Goal: Information Seeking & Learning: Learn about a topic

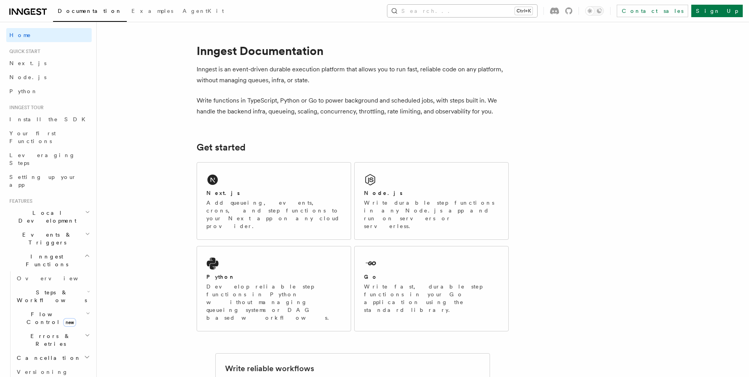
click at [496, 9] on button "Search... Ctrl+K" at bounding box center [463, 11] width 150 height 12
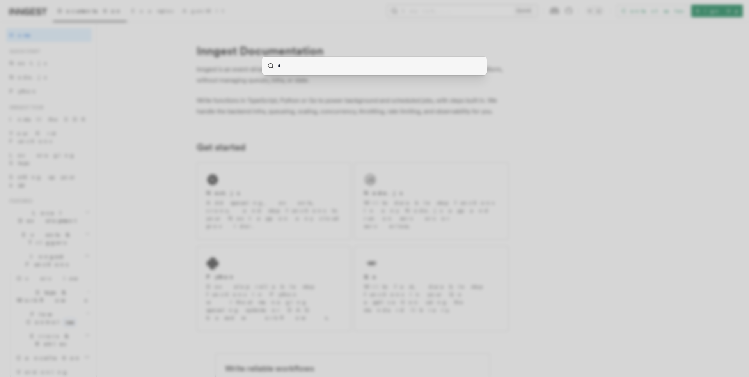
type input "**"
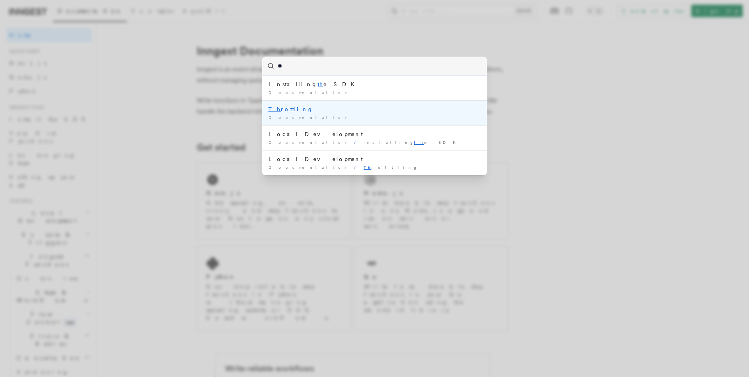
click at [292, 110] on div "Th rottling" at bounding box center [375, 109] width 212 height 8
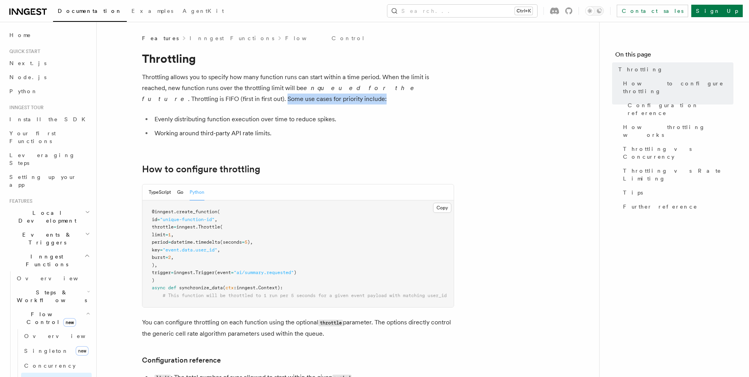
drag, startPoint x: 141, startPoint y: 102, endPoint x: 249, endPoint y: 101, distance: 108.9
click at [250, 101] on p "Throttling allows you to specify how many function runs can start within a time…" at bounding box center [298, 88] width 312 height 33
drag, startPoint x: 252, startPoint y: 100, endPoint x: 174, endPoint y: 100, distance: 78.1
click at [174, 100] on p "Throttling allows you to specify how many function runs can start within a time…" at bounding box center [298, 88] width 312 height 33
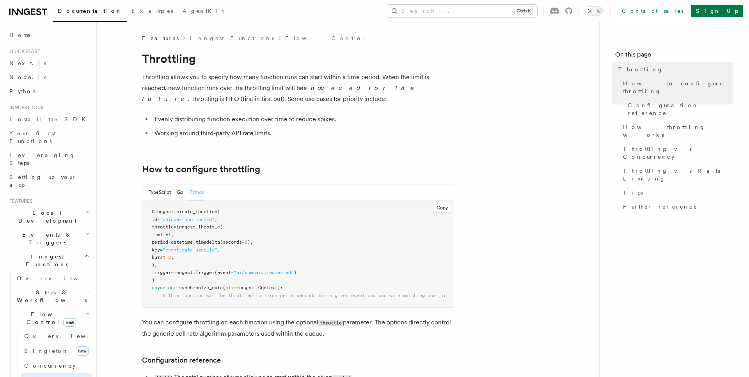
click at [174, 100] on p "Throttling allows you to specify how many function runs can start within a time…" at bounding box center [298, 88] width 312 height 33
drag, startPoint x: 159, startPoint y: 121, endPoint x: 281, endPoint y: 119, distance: 121.4
click at [278, 119] on li "Evenly distributing function execution over time to reduce spikes." at bounding box center [303, 119] width 302 height 11
click at [281, 119] on li "Evenly distributing function execution over time to reduce spikes." at bounding box center [303, 119] width 302 height 11
drag, startPoint x: 313, startPoint y: 119, endPoint x: 230, endPoint y: 119, distance: 83.1
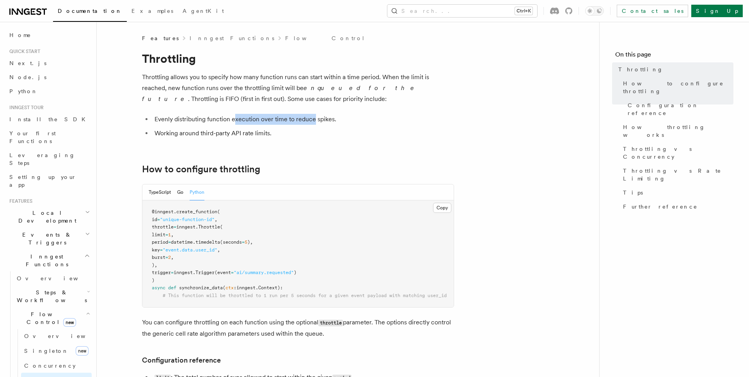
click at [230, 119] on li "Evenly distributing function execution over time to reduce spikes." at bounding box center [303, 119] width 302 height 11
drag, startPoint x: 163, startPoint y: 133, endPoint x: 240, endPoint y: 133, distance: 76.5
click at [238, 133] on li "Working around third-party API rate limits." at bounding box center [303, 133] width 302 height 11
click at [243, 133] on li "Working around third-party API rate limits." at bounding box center [303, 133] width 302 height 11
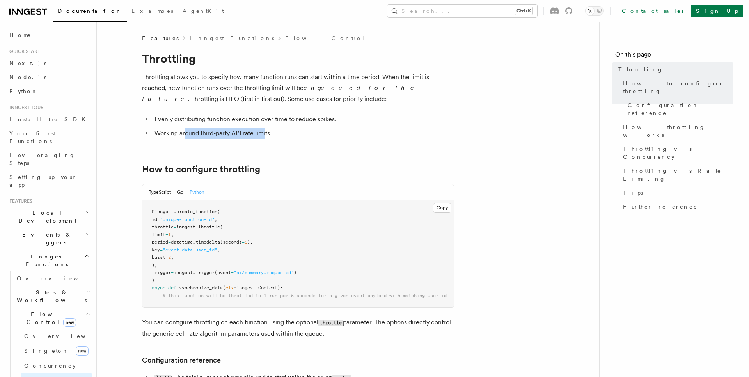
drag, startPoint x: 265, startPoint y: 133, endPoint x: 186, endPoint y: 133, distance: 78.8
click at [186, 133] on li "Working around third-party API rate limits." at bounding box center [303, 133] width 302 height 11
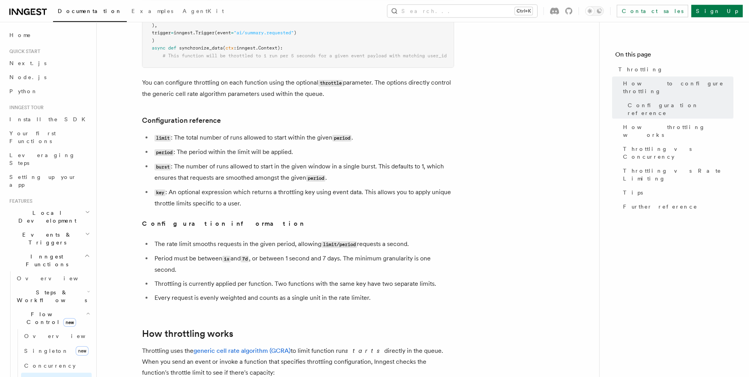
scroll to position [239, 0]
click at [369, 165] on li "burst : The number of runs allowed to start in the given window in a single bur…" at bounding box center [303, 173] width 302 height 23
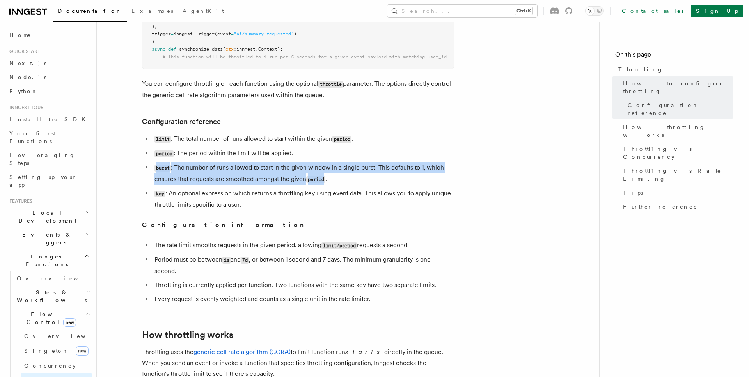
click at [369, 166] on li "burst : The number of runs allowed to start in the given window in a single bur…" at bounding box center [303, 173] width 302 height 23
click at [366, 167] on li "burst : The number of runs allowed to start in the given window in a single bur…" at bounding box center [303, 173] width 302 height 23
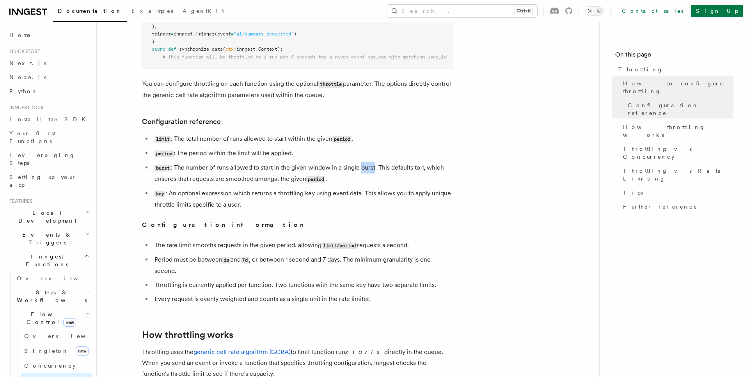
click at [366, 167] on li "burst : The number of runs allowed to start in the given window in a single bur…" at bounding box center [303, 173] width 302 height 23
drag, startPoint x: 206, startPoint y: 181, endPoint x: 283, endPoint y: 181, distance: 77.7
click at [283, 181] on li "burst : The number of runs allowed to start in the given window in a single bur…" at bounding box center [303, 173] width 302 height 23
click at [293, 181] on li "burst : The number of runs allowed to start in the given window in a single bur…" at bounding box center [303, 173] width 302 height 23
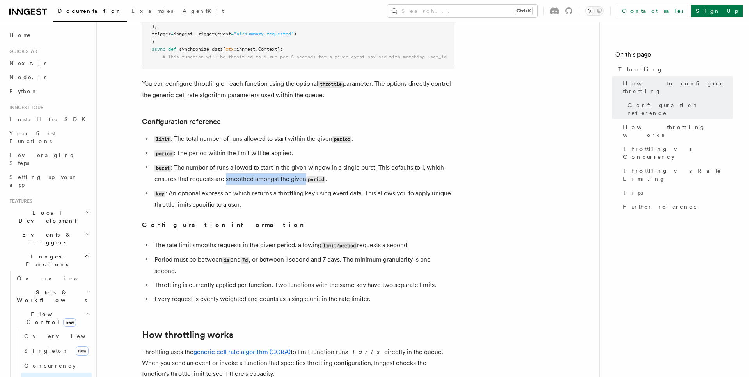
drag, startPoint x: 293, startPoint y: 181, endPoint x: 235, endPoint y: 179, distance: 57.8
click at [235, 179] on li "burst : The number of runs allowed to start in the given window in a single bur…" at bounding box center [303, 173] width 302 height 23
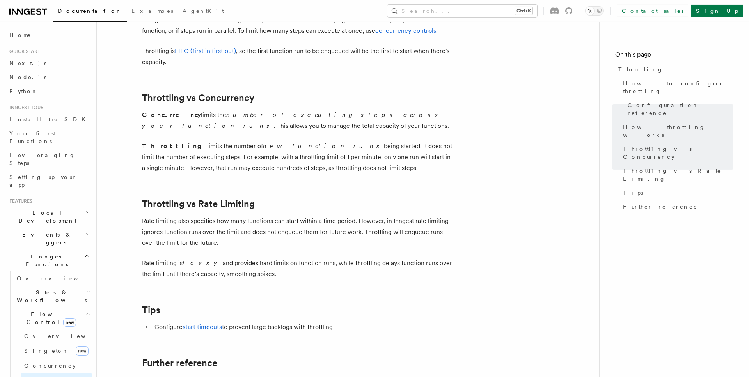
scroll to position [677, 0]
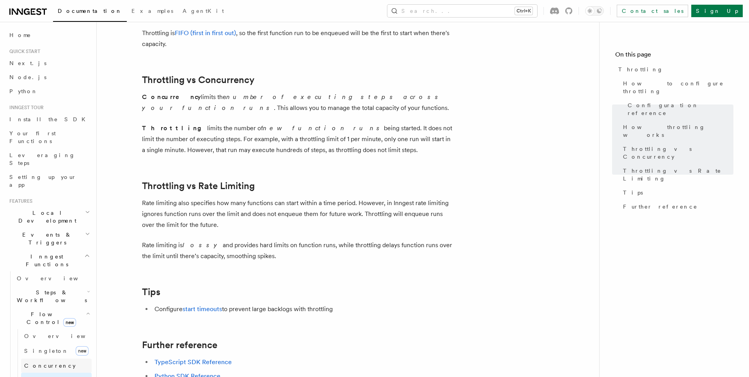
click at [45, 363] on span "Concurrency" at bounding box center [50, 366] width 52 height 6
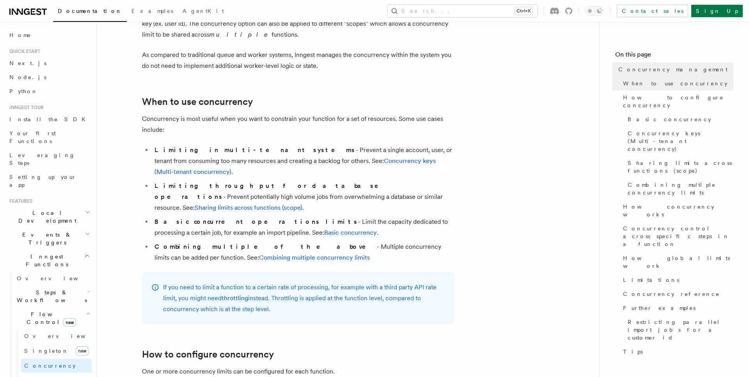
scroll to position [119, 0]
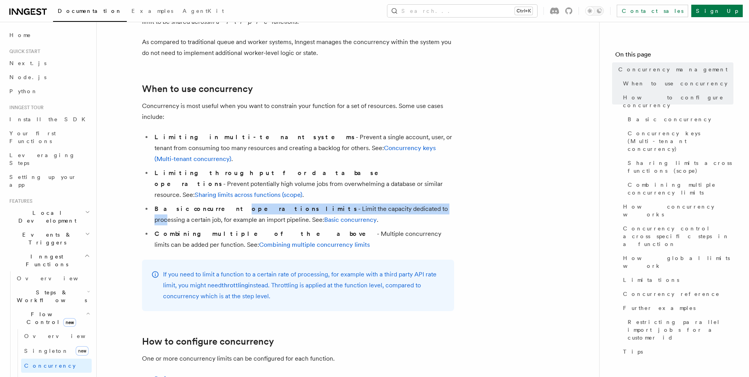
drag, startPoint x: 233, startPoint y: 177, endPoint x: 357, endPoint y: 176, distance: 123.3
click at [356, 204] on li "Basic concurrent operations limits - Limit the capacity dedicated to processing…" at bounding box center [303, 215] width 302 height 22
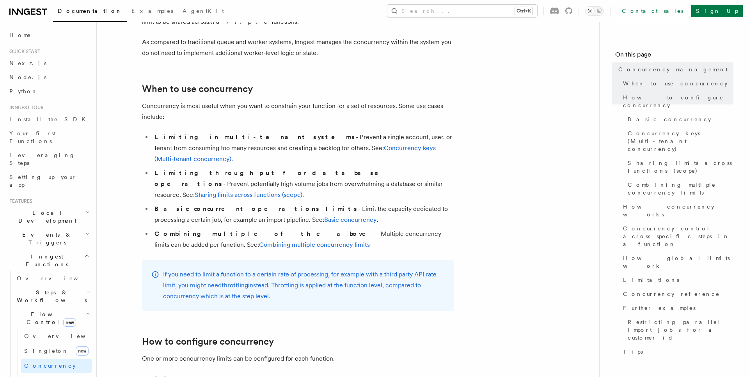
click at [357, 204] on li "Basic concurrent operations limits - Limit the capacity dedicated to processing…" at bounding box center [303, 215] width 302 height 22
drag, startPoint x: 393, startPoint y: 175, endPoint x: 281, endPoint y: 176, distance: 112.0
click at [281, 204] on li "Basic concurrent operations limits - Limit the capacity dedicated to processing…" at bounding box center [303, 215] width 302 height 22
drag, startPoint x: 273, startPoint y: 176, endPoint x: 428, endPoint y: 176, distance: 155.0
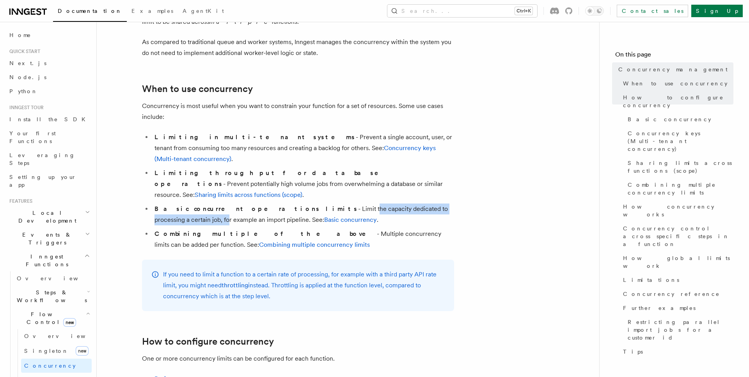
click at [423, 204] on li "Basic concurrent operations limits - Limit the capacity dedicated to processing…" at bounding box center [303, 215] width 302 height 22
click at [428, 204] on li "Basic concurrent operations limits - Limit the capacity dedicated to processing…" at bounding box center [303, 215] width 302 height 22
drag, startPoint x: 438, startPoint y: 176, endPoint x: 363, endPoint y: 176, distance: 74.2
click at [363, 204] on li "Basic concurrent operations limits - Limit the capacity dedicated to processing…" at bounding box center [303, 215] width 302 height 22
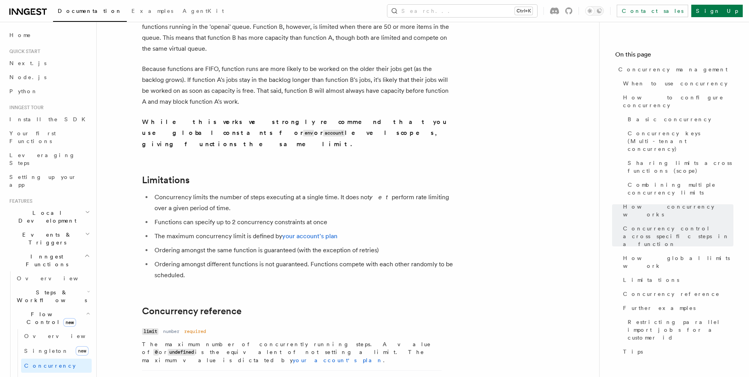
scroll to position [2429, 0]
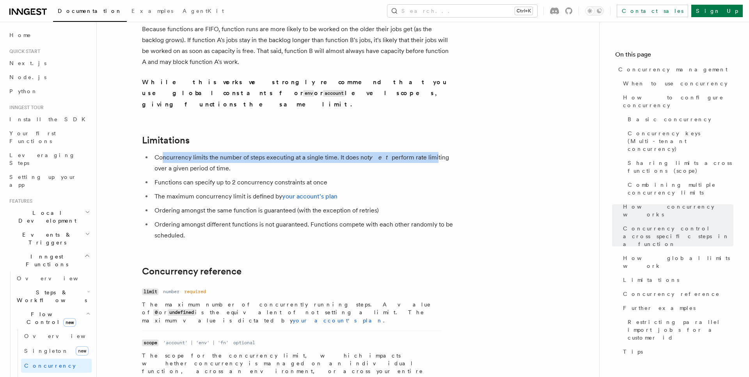
drag, startPoint x: 163, startPoint y: 99, endPoint x: 425, endPoint y: 97, distance: 261.9
click at [425, 152] on li "Concurrency limits the number of steps executing at a single time. It does not …" at bounding box center [303, 163] width 302 height 22
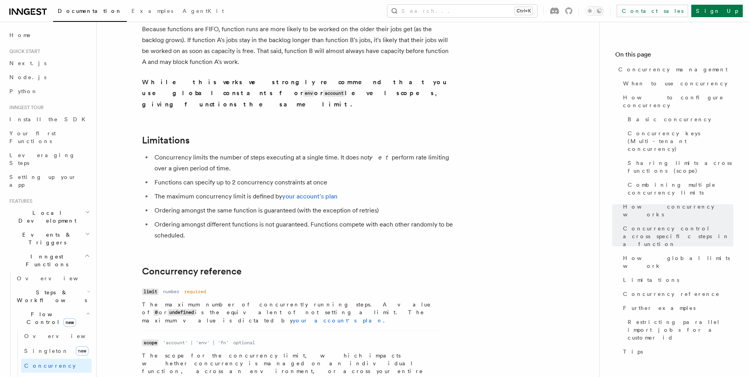
drag, startPoint x: 454, startPoint y: 97, endPoint x: 218, endPoint y: 108, distance: 236.0
click at [218, 152] on li "Concurrency limits the number of steps executing at a single time. It does not …" at bounding box center [303, 163] width 302 height 22
drag, startPoint x: 163, startPoint y: 123, endPoint x: 277, endPoint y: 123, distance: 114.0
click at [277, 177] on li "Functions can specify up to 2 concurrency constraints at once" at bounding box center [303, 182] width 302 height 11
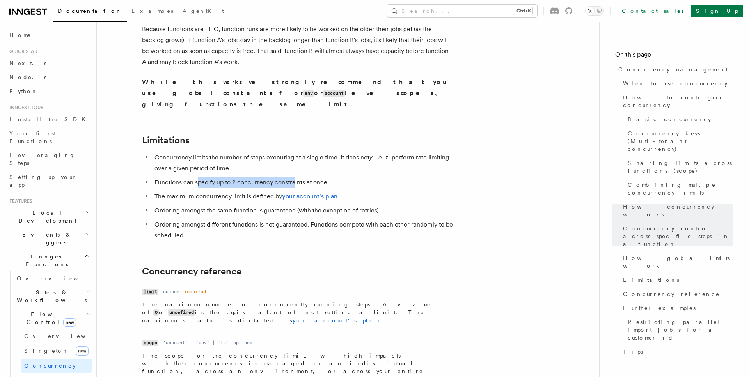
drag, startPoint x: 293, startPoint y: 122, endPoint x: 197, endPoint y: 122, distance: 96.0
click at [197, 177] on li "Functions can specify up to 2 concurrency constraints at once" at bounding box center [303, 182] width 302 height 11
drag, startPoint x: 195, startPoint y: 122, endPoint x: 293, endPoint y: 122, distance: 98.0
click at [293, 177] on li "Functions can specify up to 2 concurrency constraints at once" at bounding box center [303, 182] width 302 height 11
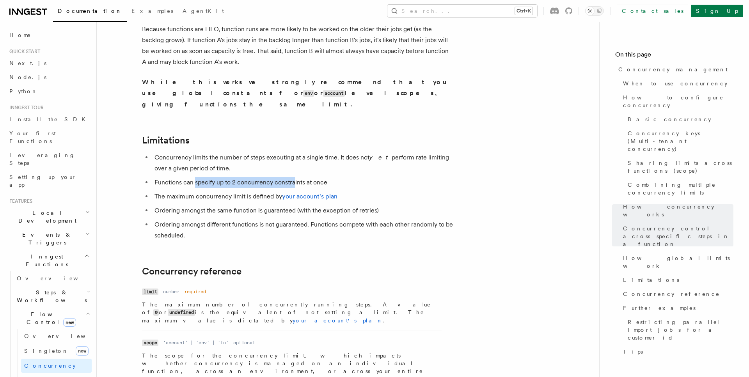
click at [294, 177] on li "Functions can specify up to 2 concurrency constraints at once" at bounding box center [303, 182] width 302 height 11
drag, startPoint x: 226, startPoint y: 122, endPoint x: 304, endPoint y: 122, distance: 78.1
click at [301, 177] on li "Functions can specify up to 2 concurrency constraints at once" at bounding box center [303, 182] width 302 height 11
click at [304, 177] on li "Functions can specify up to 2 concurrency constraints at once" at bounding box center [303, 182] width 302 height 11
drag, startPoint x: 323, startPoint y: 122, endPoint x: 252, endPoint y: 122, distance: 71.0
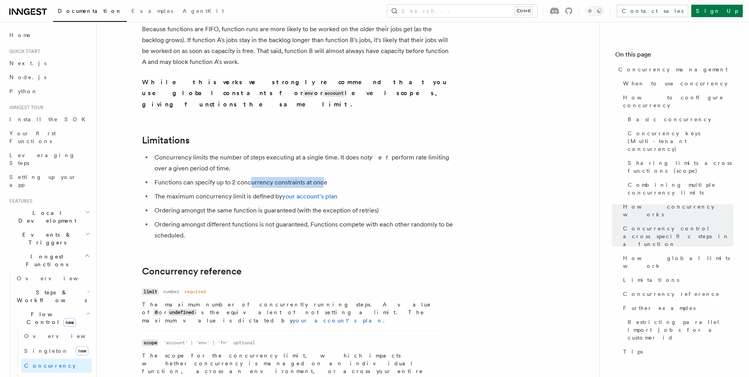
click at [252, 177] on li "Functions can specify up to 2 concurrency constraints at once" at bounding box center [303, 182] width 302 height 11
drag, startPoint x: 182, startPoint y: 153, endPoint x: 335, endPoint y: 152, distance: 152.6
click at [335, 205] on li "Ordering amongst the same function is guaranteed (with the exception of retries)" at bounding box center [303, 210] width 302 height 11
click at [336, 205] on li "Ordering amongst the same function is guaranteed (with the exception of retries)" at bounding box center [303, 210] width 302 height 11
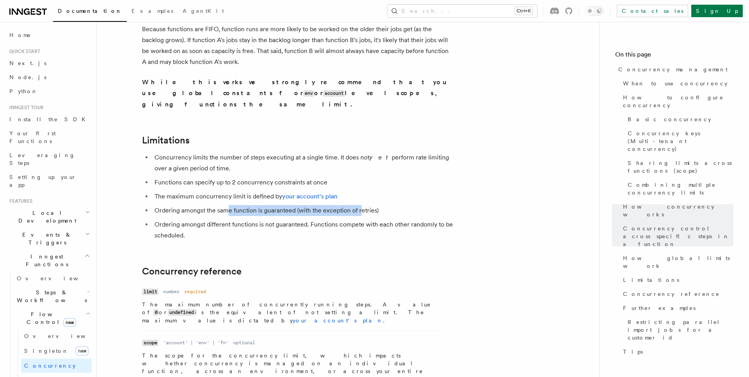
drag, startPoint x: 362, startPoint y: 151, endPoint x: 228, endPoint y: 151, distance: 134.3
click at [228, 205] on li "Ordering amongst the same function is guaranteed (with the exception of retries)" at bounding box center [303, 210] width 302 height 11
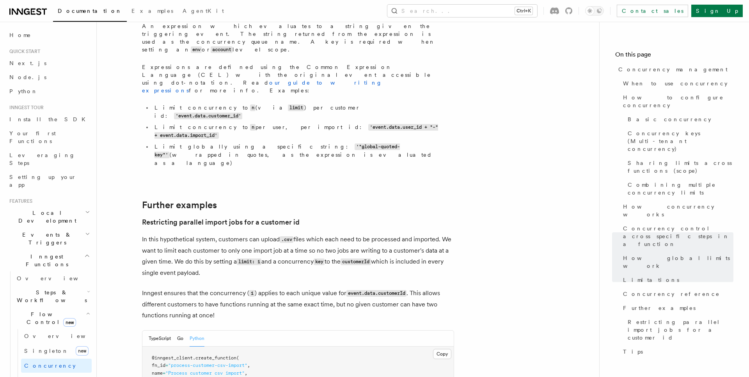
scroll to position [3026, 0]
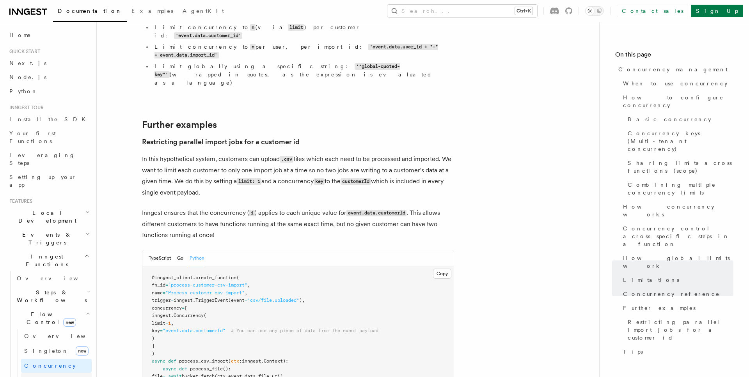
click at [62, 373] on link "Throttling" at bounding box center [56, 380] width 71 height 14
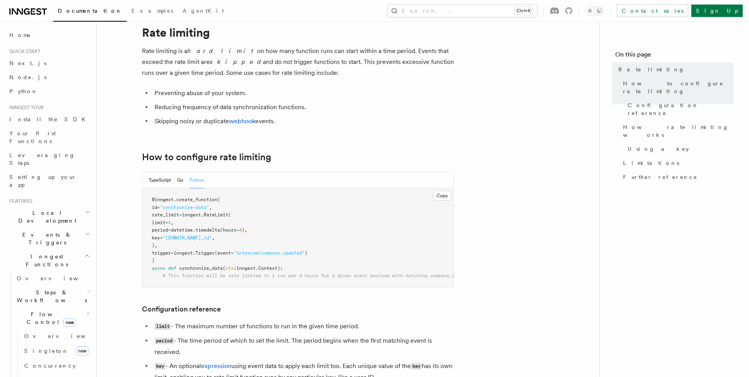
scroll to position [40, 0]
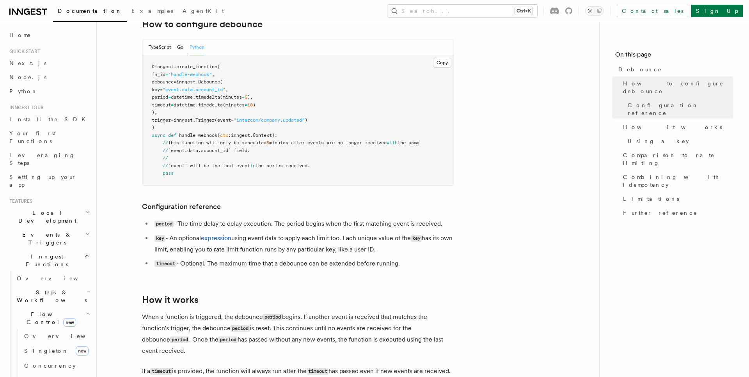
scroll to position [89, 0]
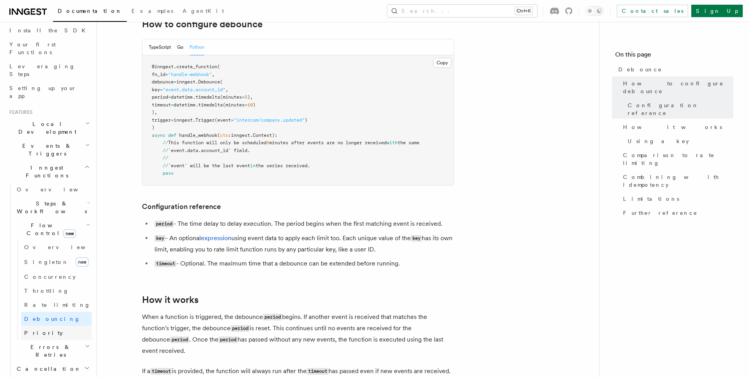
click at [43, 326] on link "Priority" at bounding box center [56, 333] width 71 height 14
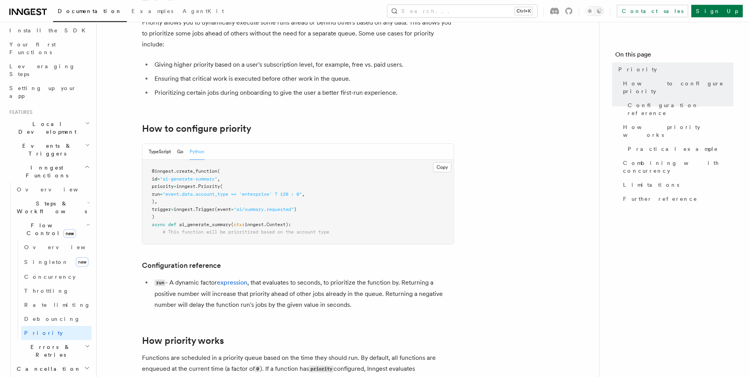
scroll to position [80, 0]
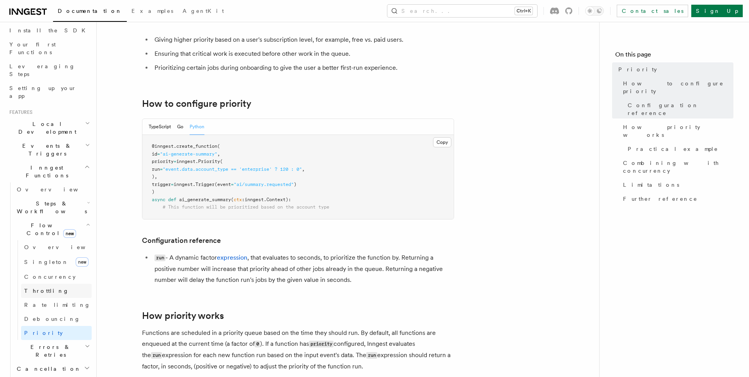
click at [44, 288] on span "Throttling" at bounding box center [46, 291] width 45 height 6
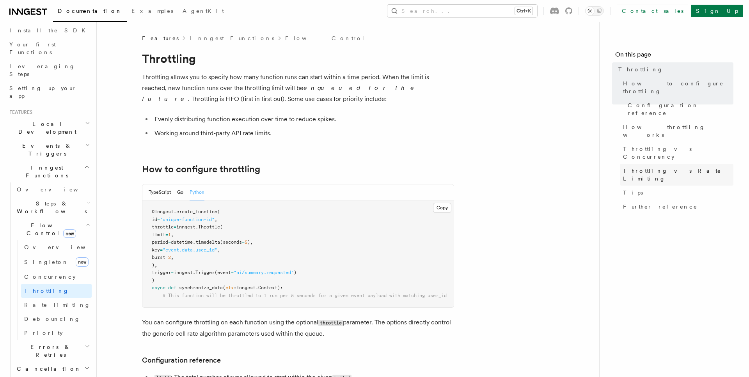
click at [664, 167] on span "Throttling vs Rate Limiting" at bounding box center [678, 175] width 110 height 16
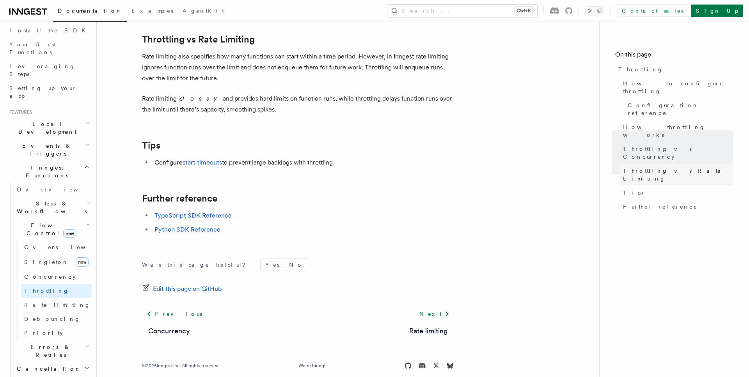
scroll to position [824, 0]
click at [645, 145] on span "Throttling vs Concurrency" at bounding box center [678, 153] width 110 height 16
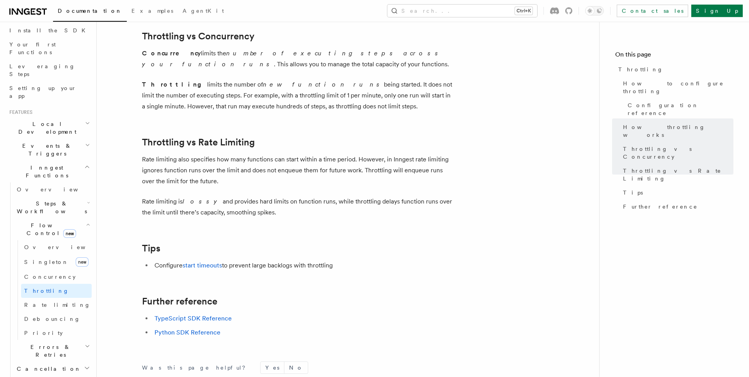
scroll to position [718, 0]
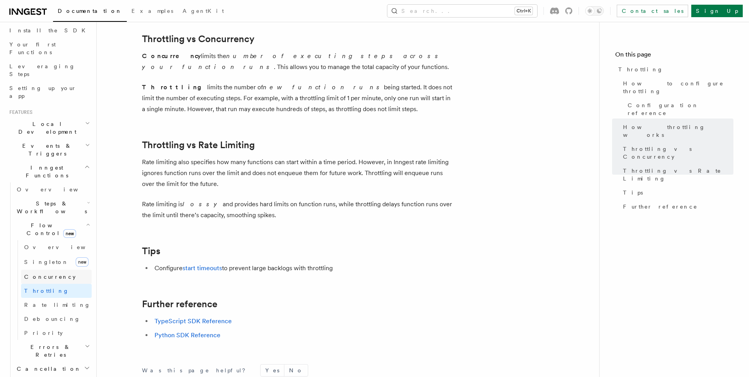
click at [51, 274] on span "Concurrency" at bounding box center [50, 277] width 52 height 6
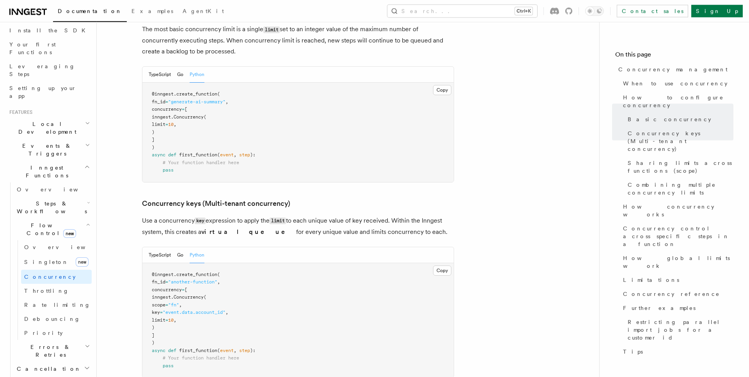
scroll to position [557, 0]
drag, startPoint x: 162, startPoint y: 75, endPoint x: 187, endPoint y: 100, distance: 35.1
click at [187, 100] on pre "@inngest . create_function ( fn_id = "generate-ai-summary" , concurrency = [ in…" at bounding box center [297, 131] width 311 height 100
click at [177, 104] on pre "@inngest . create_function ( fn_id = "generate-ai-summary" , concurrency = [ in…" at bounding box center [297, 131] width 311 height 100
copy code "concurrency = [ inngest. Concurrency ( limit = 10 , ) ]"
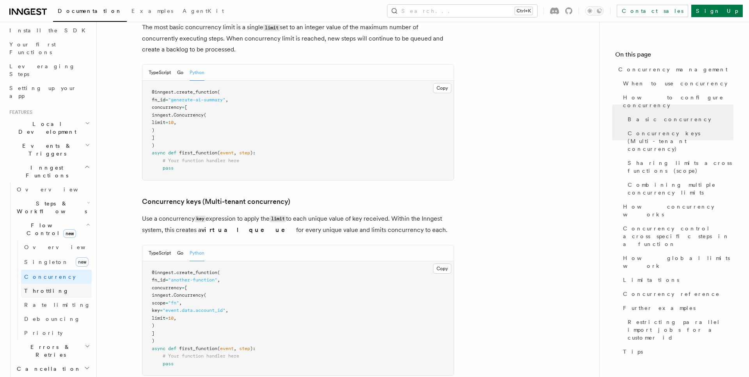
click at [48, 284] on link "Throttling" at bounding box center [56, 291] width 71 height 14
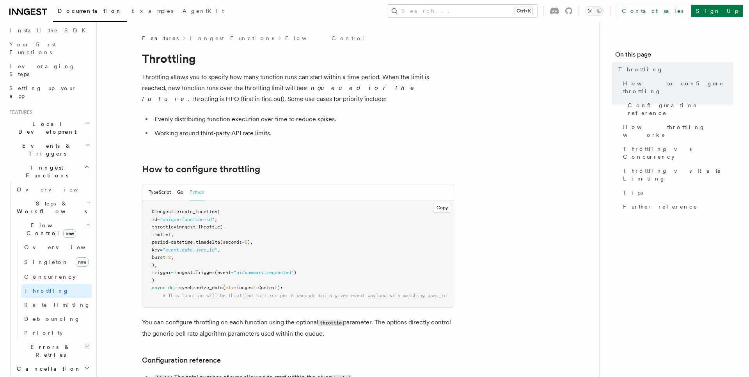
drag, startPoint x: 159, startPoint y: 229, endPoint x: 183, endPoint y: 265, distance: 43.8
click at [183, 265] on pre "@inngest . create_function ( id = "unique-function-id" , throttle = inngest. Th…" at bounding box center [297, 254] width 311 height 107
copy code "throttle = inngest. Throttle ( limit = 1 , period = datetime. timedelta (second…"
click at [249, 100] on p "Throttling allows you to specify how many function runs can start within a time…" at bounding box center [298, 88] width 312 height 33
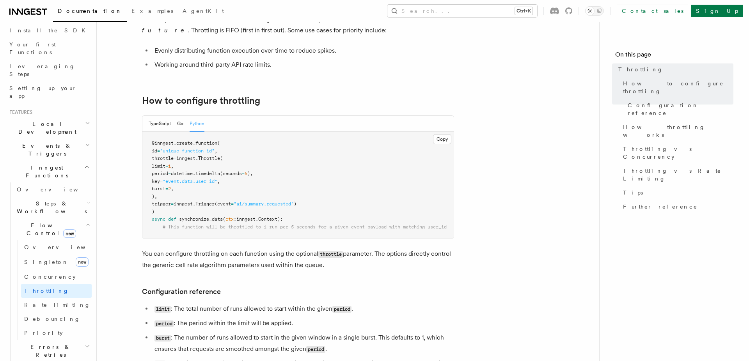
scroll to position [159, 0]
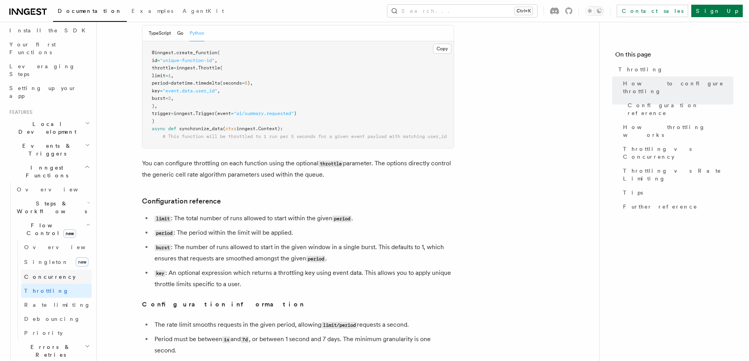
click at [52, 274] on span "Concurrency" at bounding box center [50, 277] width 52 height 6
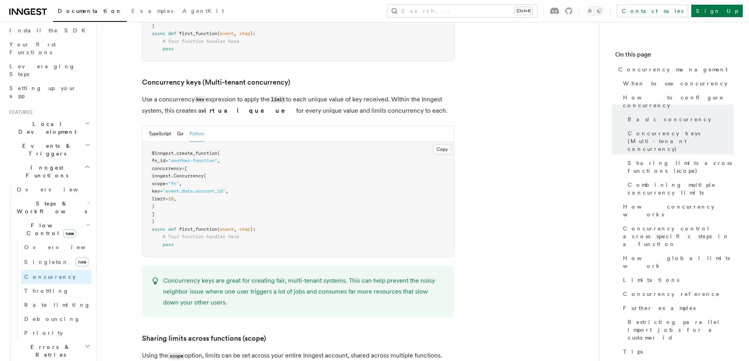
scroll to position [518, 0]
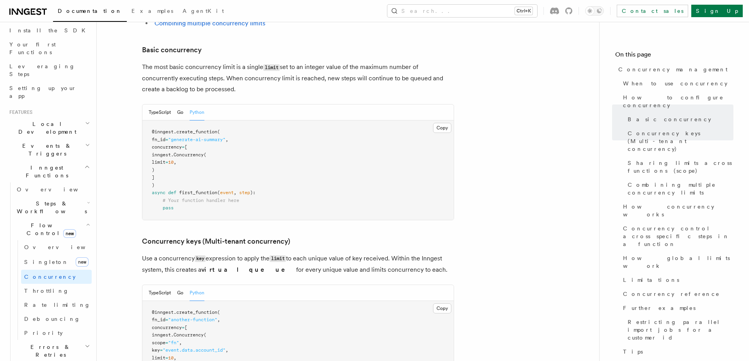
drag, startPoint x: 165, startPoint y: 117, endPoint x: 185, endPoint y: 148, distance: 36.7
click at [185, 148] on pre "@inngest . create_function ( fn_id = "generate-ai-summary" , concurrency = [ in…" at bounding box center [297, 171] width 311 height 100
copy code "concurrency = [ inngest. Concurrency ( limit = 10 , ) ]"
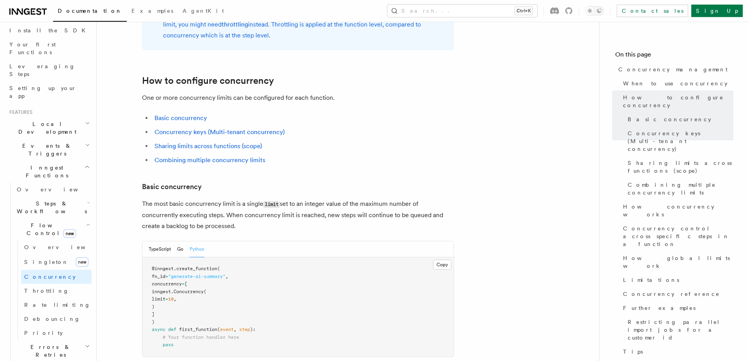
scroll to position [358, 0]
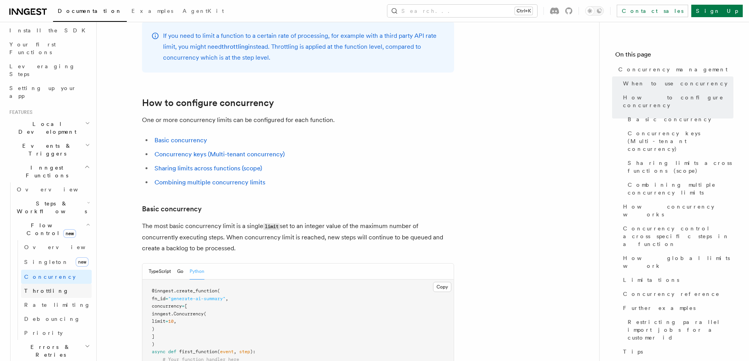
click at [47, 288] on span "Throttling" at bounding box center [46, 291] width 45 height 6
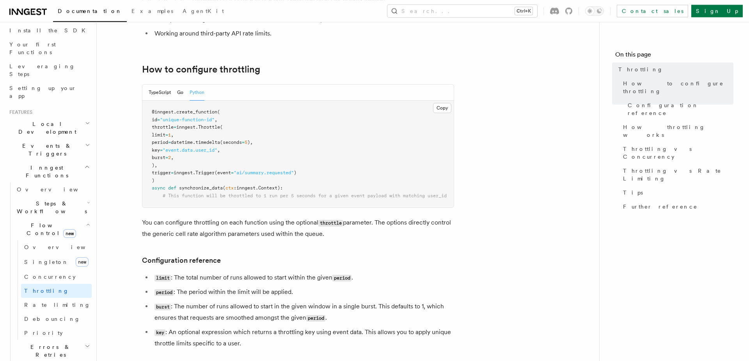
scroll to position [119, 0]
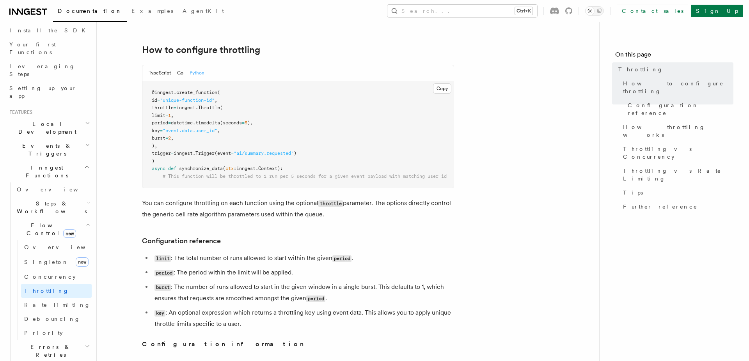
drag, startPoint x: 158, startPoint y: 107, endPoint x: 183, endPoint y: 148, distance: 47.5
click at [183, 148] on pre "@inngest . create_function ( id = "unique-function-id" , throttle = inngest. Th…" at bounding box center [297, 134] width 311 height 107
copy code "throttle = inngest. Throttle ( limit = 1 , period = datetime. timedelta (second…"
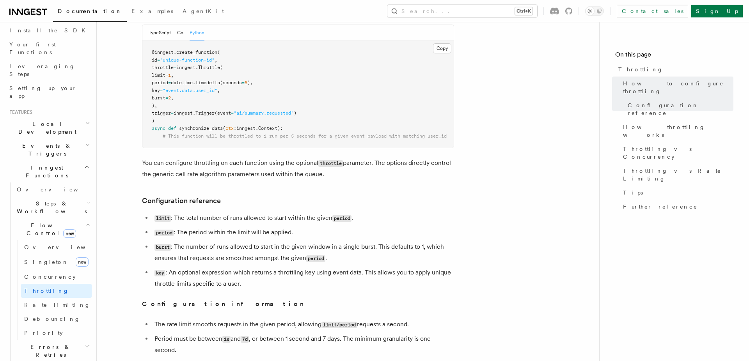
scroll to position [159, 0]
click at [333, 164] on code "throttle" at bounding box center [331, 164] width 25 height 7
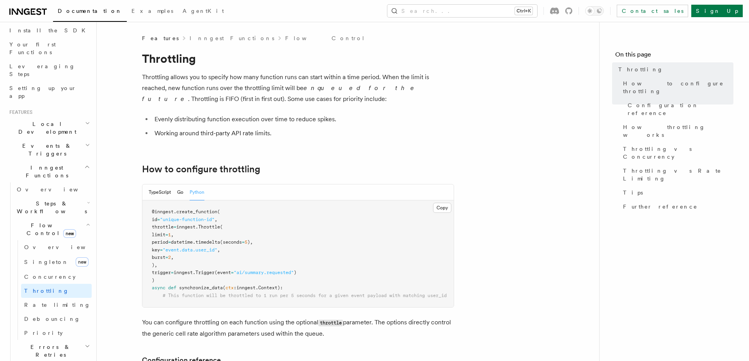
click at [164, 59] on h1 "Throttling" at bounding box center [298, 59] width 312 height 14
copy h1 "Throttling"
click at [179, 57] on h1 "Throttling" at bounding box center [298, 59] width 312 height 14
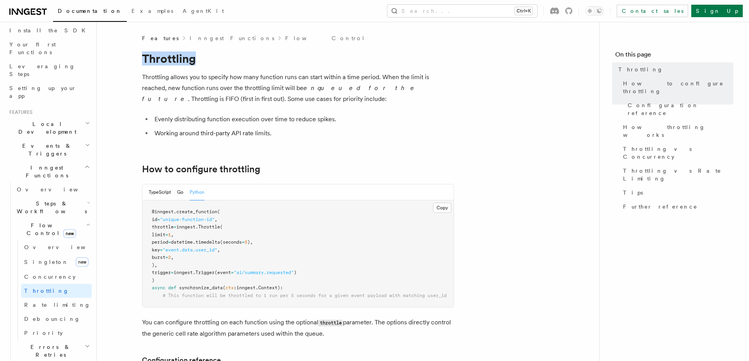
copy h1 "Throttling"
click at [158, 57] on h1 "Throttling" at bounding box center [298, 59] width 312 height 14
drag, startPoint x: 141, startPoint y: 57, endPoint x: 178, endPoint y: 57, distance: 37.1
copy h1 "Throttl"
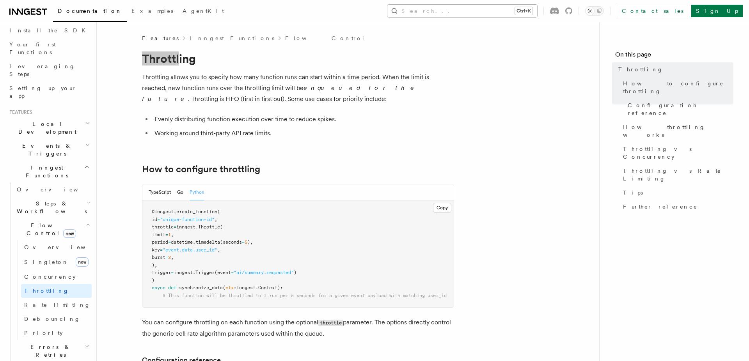
click at [505, 13] on button "Search... Ctrl+K" at bounding box center [463, 11] width 150 height 12
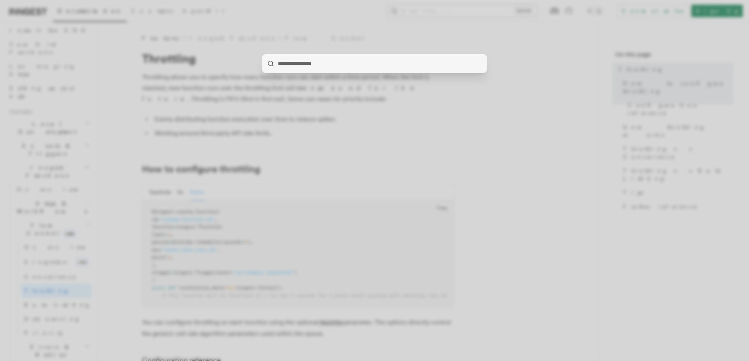
type input "**********"
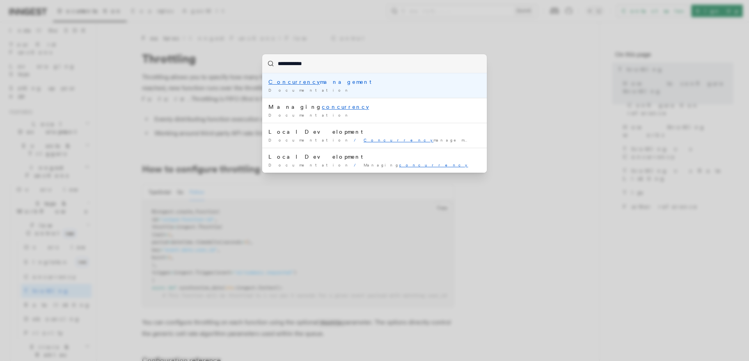
click at [333, 93] on li "Concurrency management Documentation /" at bounding box center [374, 85] width 225 height 25
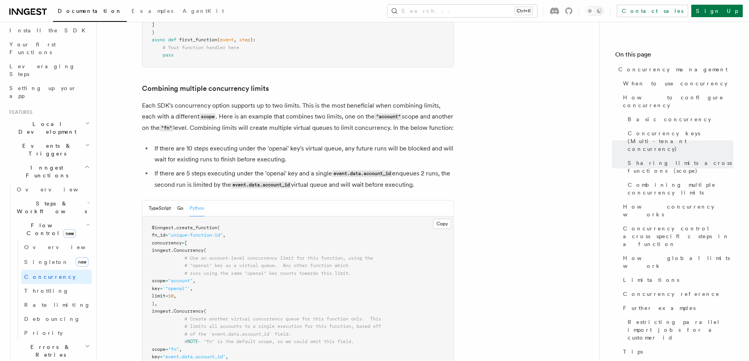
scroll to position [1155, 0]
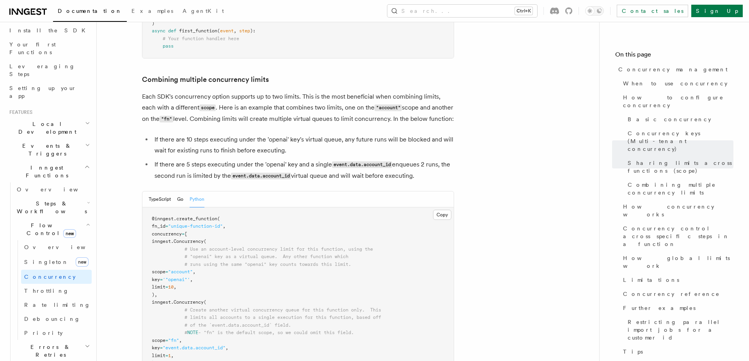
click at [217, 102] on p "Each SDK's concurrency option supports up to two limits. This is the most benef…" at bounding box center [298, 108] width 312 height 34
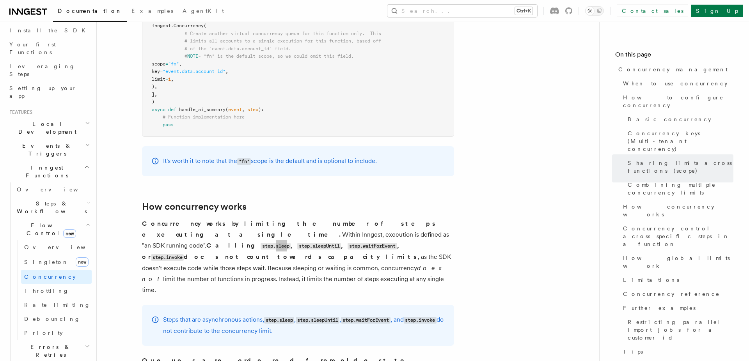
scroll to position [1428, 0]
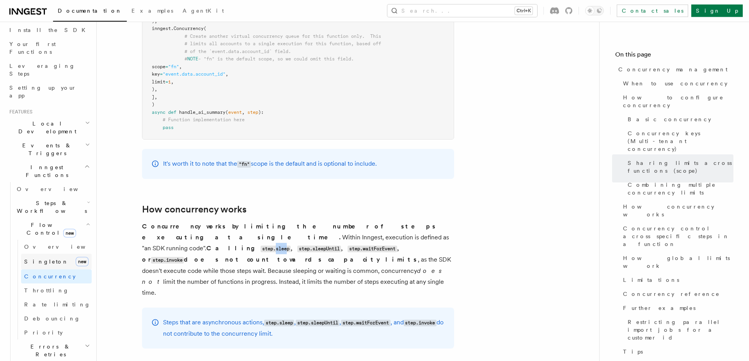
click at [37, 259] on span "Singleton" at bounding box center [46, 262] width 44 height 6
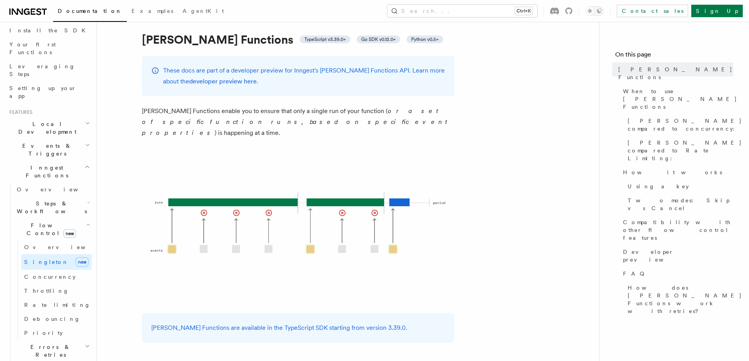
scroll to position [40, 0]
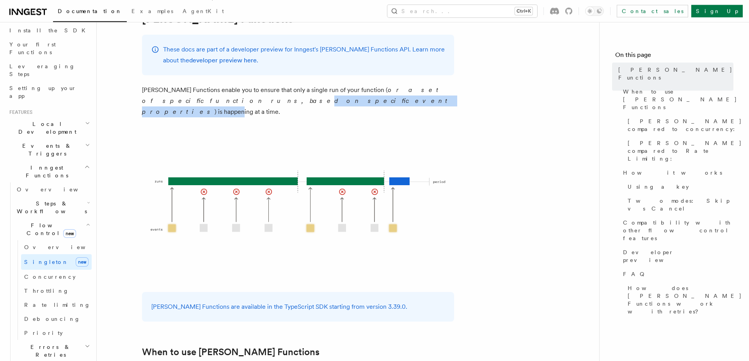
drag, startPoint x: 158, startPoint y: 101, endPoint x: 265, endPoint y: 100, distance: 107.3
click at [265, 100] on p "[PERSON_NAME] Functions enable you to ensure that only a single run of your fun…" at bounding box center [298, 101] width 312 height 33
drag, startPoint x: 291, startPoint y: 101, endPoint x: 228, endPoint y: 100, distance: 63.6
click at [228, 100] on p "[PERSON_NAME] Functions enable you to ensure that only a single run of your fun…" at bounding box center [298, 101] width 312 height 33
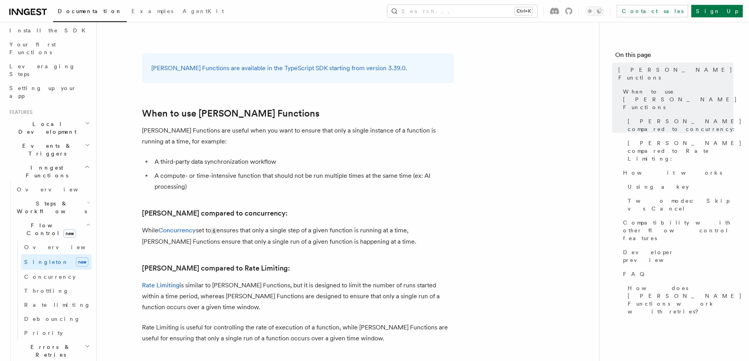
scroll to position [319, 0]
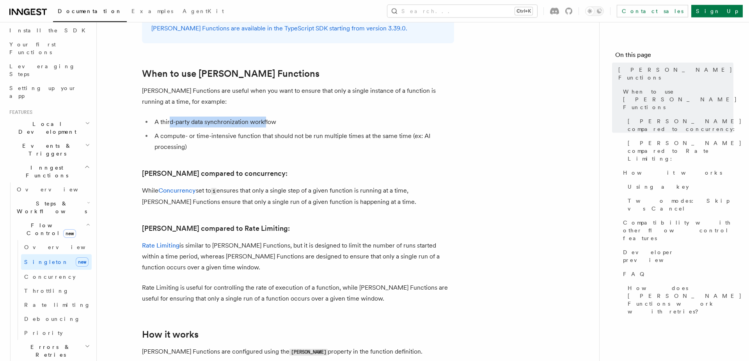
drag, startPoint x: 171, startPoint y: 111, endPoint x: 268, endPoint y: 112, distance: 96.8
click at [268, 117] on li "A third-party data synchronization workflow" at bounding box center [303, 122] width 302 height 11
drag, startPoint x: 173, startPoint y: 123, endPoint x: 340, endPoint y: 125, distance: 167.5
click at [327, 131] on li "A compute- or time-intensive function that should not be run multiple times at …" at bounding box center [303, 142] width 302 height 22
click at [340, 131] on li "A compute- or time-intensive function that should not be run multiple times at …" at bounding box center [303, 142] width 302 height 22
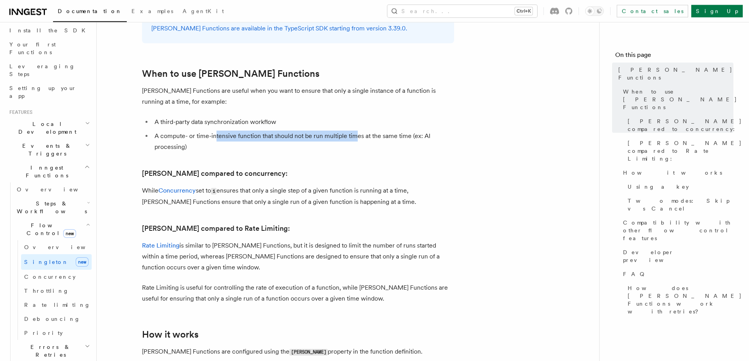
drag, startPoint x: 357, startPoint y: 125, endPoint x: 217, endPoint y: 124, distance: 139.3
click at [217, 131] on li "A compute- or time-intensive function that should not be run multiple times at …" at bounding box center [303, 142] width 302 height 22
drag, startPoint x: 200, startPoint y: 125, endPoint x: 369, endPoint y: 125, distance: 169.0
click at [369, 131] on li "A compute- or time-intensive function that should not be run multiple times at …" at bounding box center [303, 142] width 302 height 22
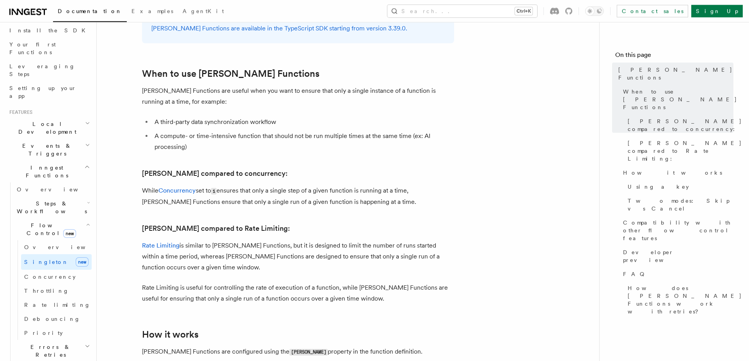
click at [370, 131] on li "A compute- or time-intensive function that should not be run multiple times at …" at bounding box center [303, 142] width 302 height 22
drag, startPoint x: 388, startPoint y: 125, endPoint x: 259, endPoint y: 125, distance: 129.2
click at [259, 131] on li "A compute- or time-intensive function that should not be run multiple times at …" at bounding box center [303, 142] width 302 height 22
drag, startPoint x: 251, startPoint y: 125, endPoint x: 386, endPoint y: 125, distance: 134.7
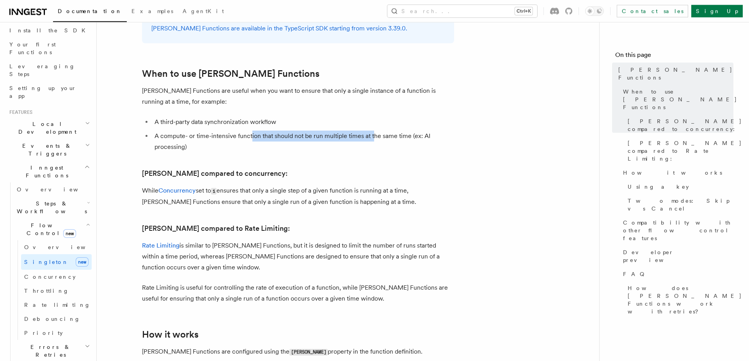
click at [382, 131] on li "A compute- or time-intensive function that should not be run multiple times at …" at bounding box center [303, 142] width 302 height 22
drag, startPoint x: 386, startPoint y: 125, endPoint x: 411, endPoint y: 126, distance: 24.6
click at [386, 131] on li "A compute- or time-intensive function that should not be run multiple times at …" at bounding box center [303, 142] width 302 height 22
drag, startPoint x: 412, startPoint y: 126, endPoint x: 326, endPoint y: 126, distance: 85.9
click at [326, 131] on li "A compute- or time-intensive function that should not be run multiple times at …" at bounding box center [303, 142] width 302 height 22
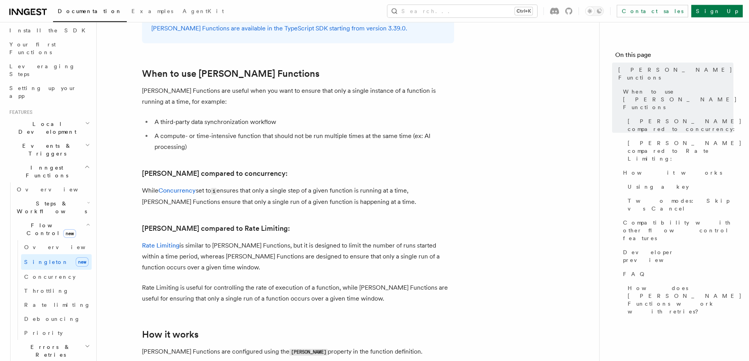
click at [326, 131] on li "A compute- or time-intensive function that should not be run multiple times at …" at bounding box center [303, 142] width 302 height 22
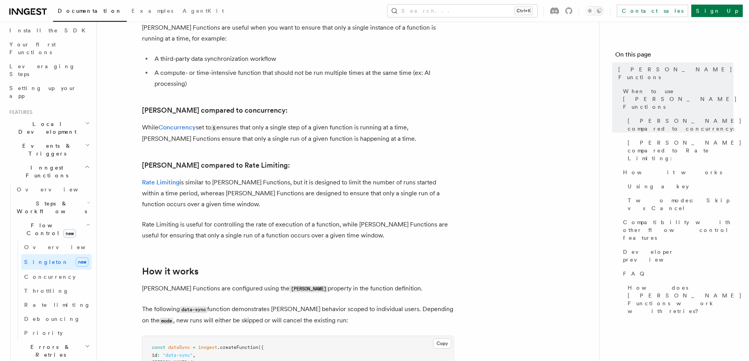
scroll to position [398, 0]
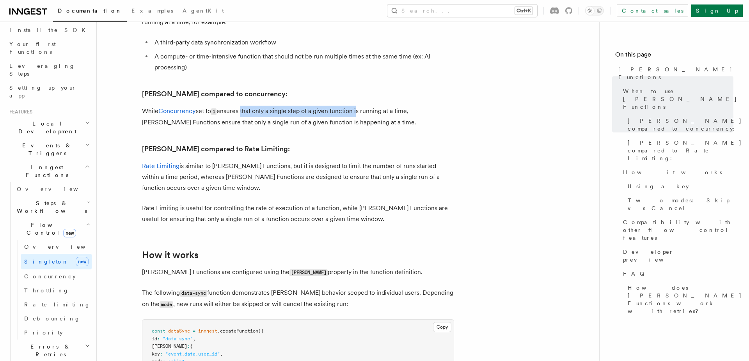
drag, startPoint x: 244, startPoint y: 101, endPoint x: 381, endPoint y: 101, distance: 136.6
click at [372, 106] on p "While Concurrency set to 1 ensures that only a single step of a given function …" at bounding box center [298, 117] width 312 height 22
drag, startPoint x: 381, startPoint y: 101, endPoint x: 385, endPoint y: 101, distance: 4.3
click at [382, 106] on p "While Concurrency set to 1 ensures that only a single step of a given function …" at bounding box center [298, 117] width 312 height 22
drag, startPoint x: 402, startPoint y: 101, endPoint x: 310, endPoint y: 101, distance: 92.5
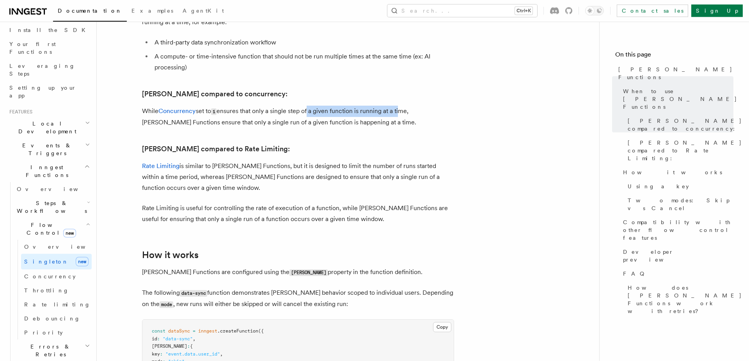
click at [310, 106] on p "While Concurrency set to 1 ensures that only a single step of a given function …" at bounding box center [298, 117] width 312 height 22
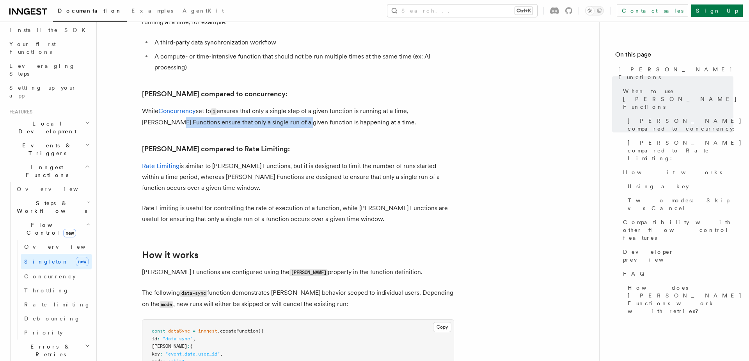
drag, startPoint x: 142, startPoint y: 115, endPoint x: 279, endPoint y: 112, distance: 137.4
click at [279, 112] on p "While Concurrency set to 1 ensures that only a single step of a given function …" at bounding box center [298, 117] width 312 height 22
drag, startPoint x: 296, startPoint y: 111, endPoint x: 166, endPoint y: 112, distance: 129.6
click at [166, 112] on p "While Concurrency set to 1 ensures that only a single step of a given function …" at bounding box center [298, 117] width 312 height 22
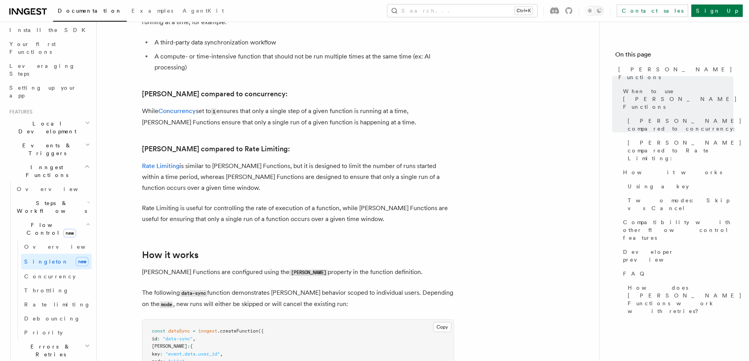
click at [166, 112] on p "While Concurrency set to 1 ensures that only a single step of a given function …" at bounding box center [298, 117] width 312 height 22
drag, startPoint x: 164, startPoint y: 112, endPoint x: 341, endPoint y: 113, distance: 176.8
click at [335, 113] on p "While Concurrency set to 1 ensures that only a single step of a given function …" at bounding box center [298, 117] width 312 height 22
click at [341, 113] on p "While Concurrency set to 1 ensures that only a single step of a given function …" at bounding box center [298, 117] width 312 height 22
drag, startPoint x: 360, startPoint y: 112, endPoint x: 246, endPoint y: 112, distance: 114.0
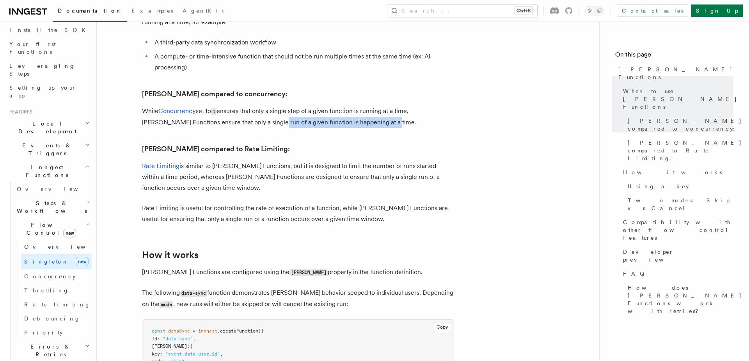
click at [246, 112] on p "While Concurrency set to 1 ensures that only a single step of a given function …" at bounding box center [298, 117] width 312 height 22
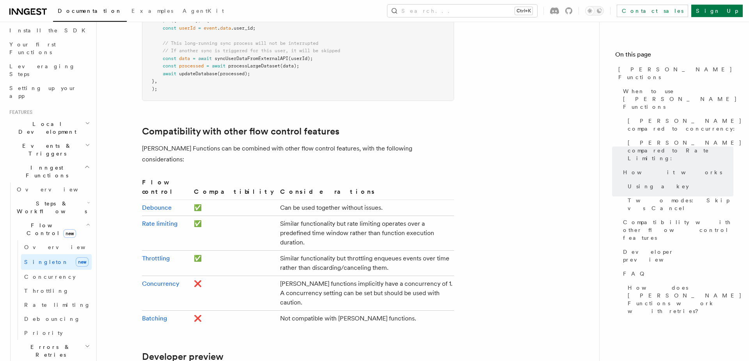
scroll to position [1274, 0]
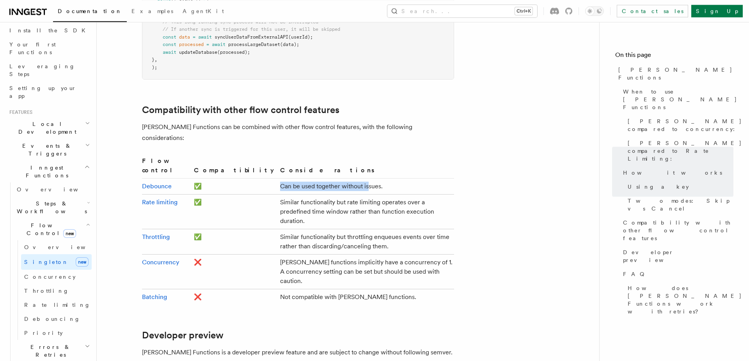
drag, startPoint x: 230, startPoint y: 137, endPoint x: 318, endPoint y: 138, distance: 87.8
click at [318, 179] on td "Can be used together without issues." at bounding box center [365, 187] width 177 height 16
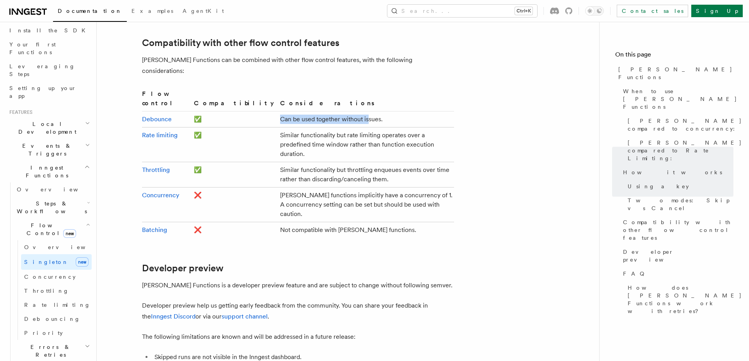
scroll to position [1354, 0]
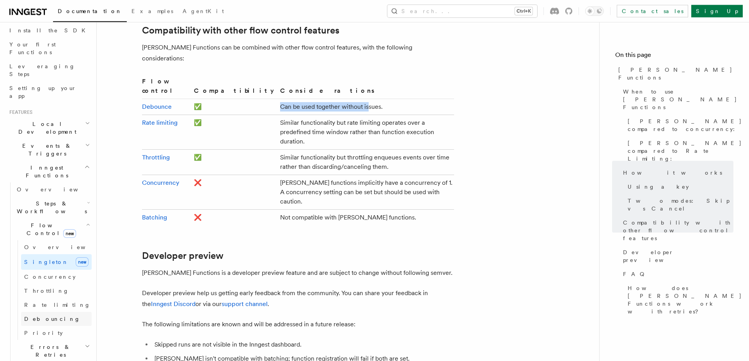
click at [45, 315] on span "Debouncing" at bounding box center [52, 319] width 56 height 8
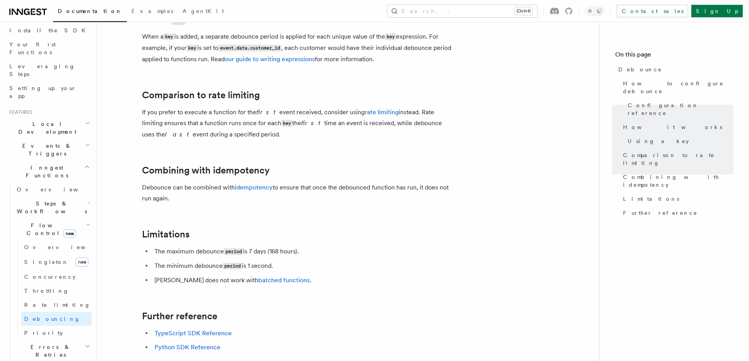
scroll to position [756, 0]
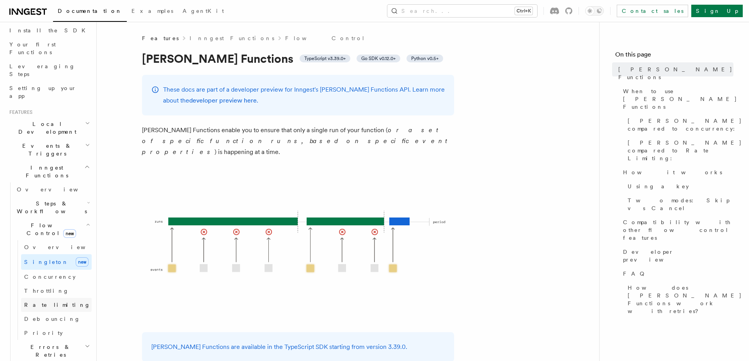
click at [51, 302] on span "Rate limiting" at bounding box center [57, 305] width 66 height 6
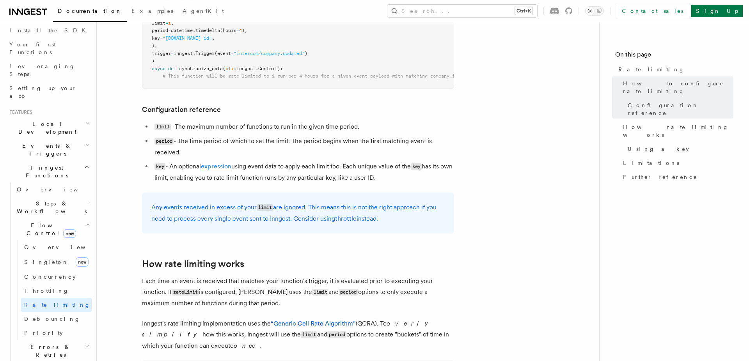
scroll to position [239, 0]
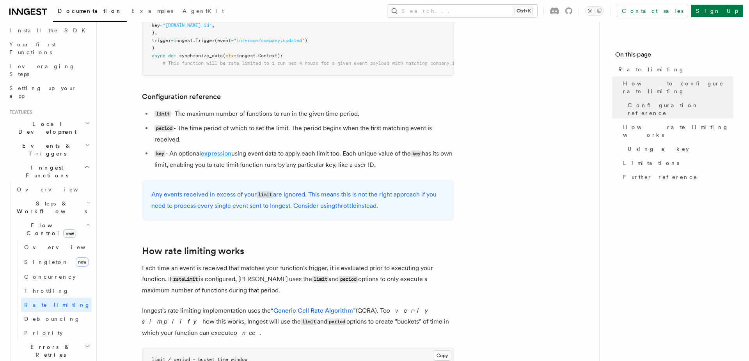
click at [222, 153] on link "expression" at bounding box center [216, 153] width 30 height 7
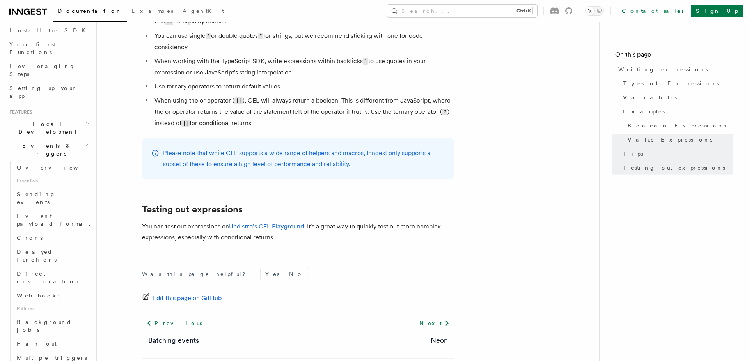
scroll to position [836, 0]
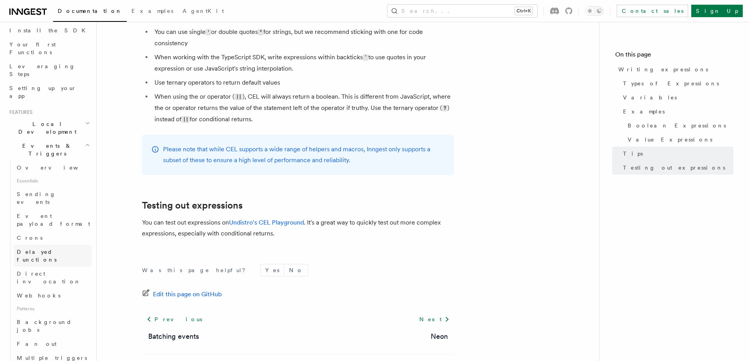
click at [43, 249] on span "Delayed functions" at bounding box center [37, 256] width 40 height 14
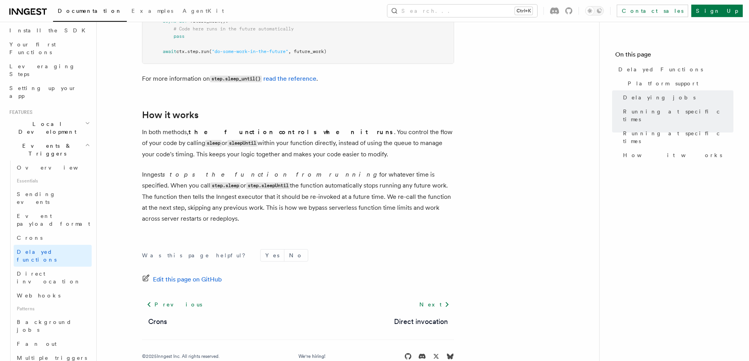
scroll to position [756, 0]
click at [55, 271] on span "Direct invocation" at bounding box center [49, 278] width 64 height 14
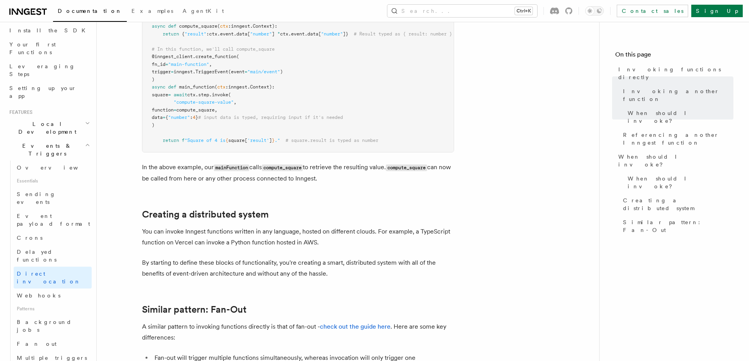
scroll to position [379, 0]
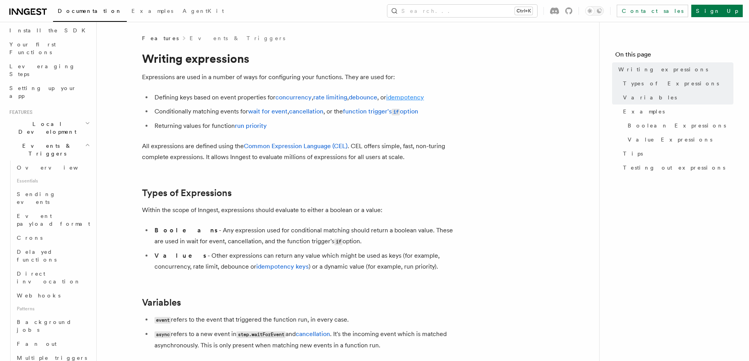
click at [398, 99] on link "idempotency" at bounding box center [405, 97] width 38 height 7
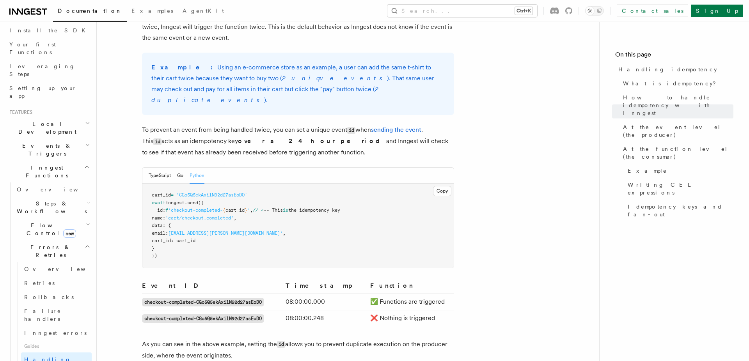
scroll to position [358, 0]
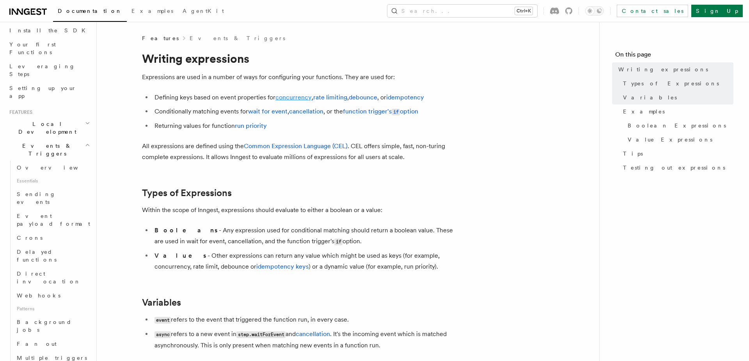
click at [292, 96] on link "concurrency" at bounding box center [294, 97] width 36 height 7
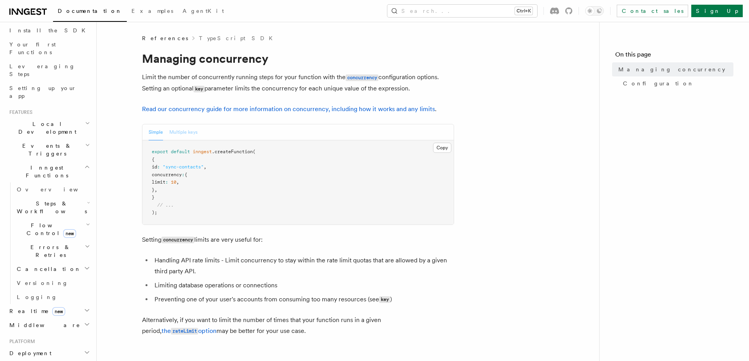
click at [196, 127] on button "Multiple keys" at bounding box center [183, 133] width 28 height 16
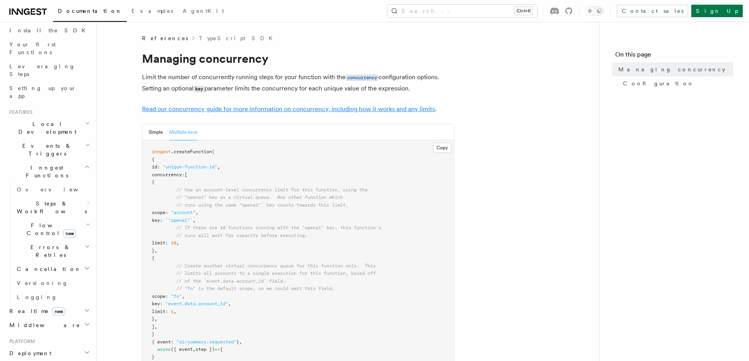
click at [244, 111] on link "Read our concurrency guide for more information on concurrency, including how i…" at bounding box center [288, 108] width 293 height 7
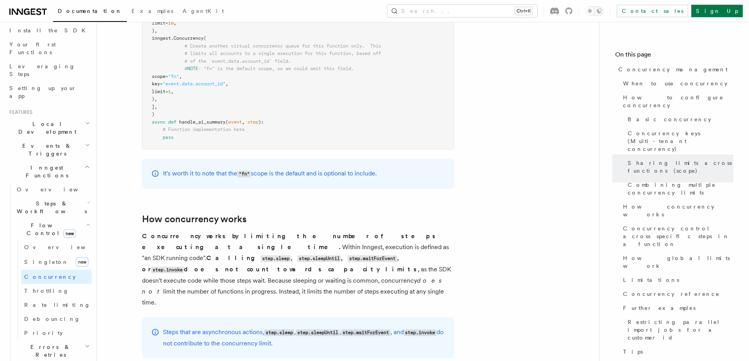
scroll to position [1433, 0]
